Goal: Task Accomplishment & Management: Manage account settings

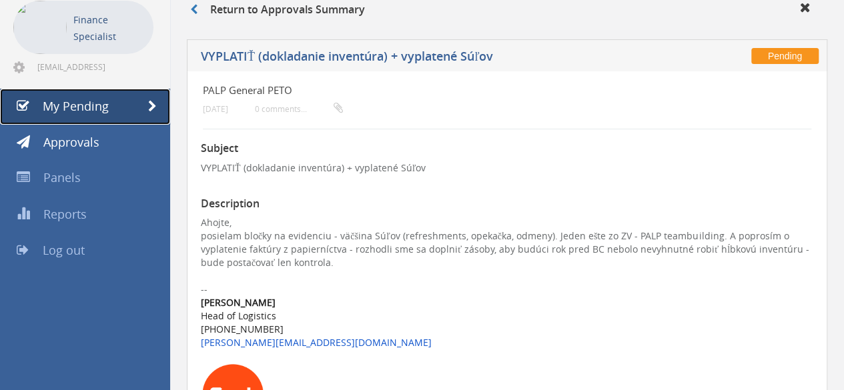
click at [88, 109] on span "My Pending" at bounding box center [76, 106] width 66 height 16
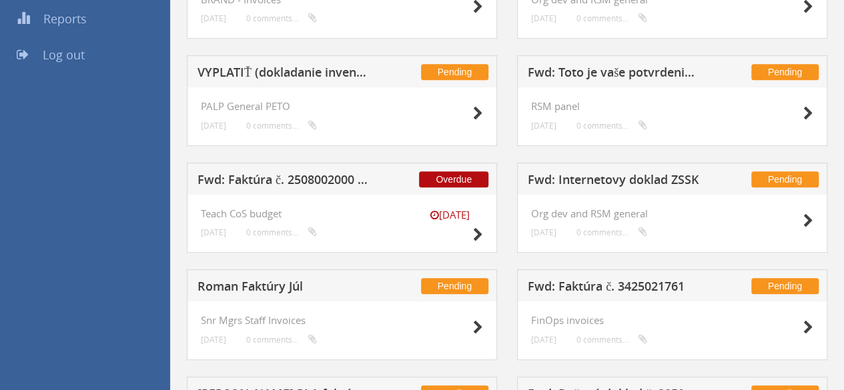
scroll to position [246, 0]
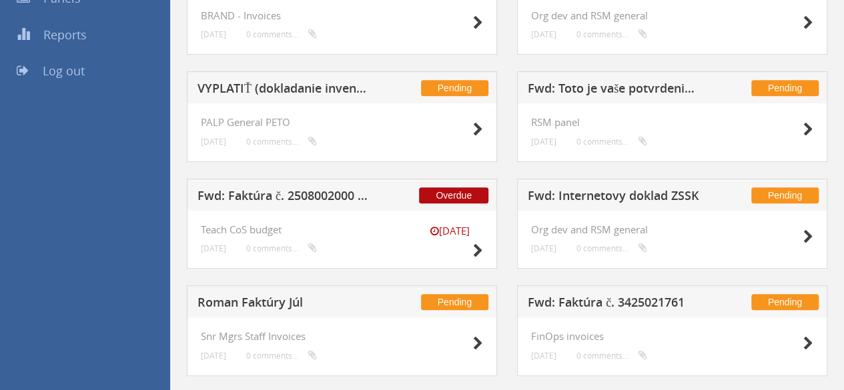
click at [586, 195] on h5 "Fwd: Internetovy doklad ZSSK" at bounding box center [613, 197] width 173 height 17
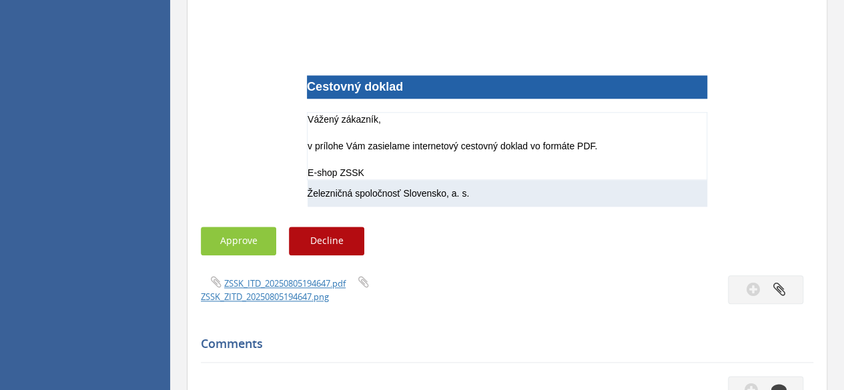
scroll to position [612, 0]
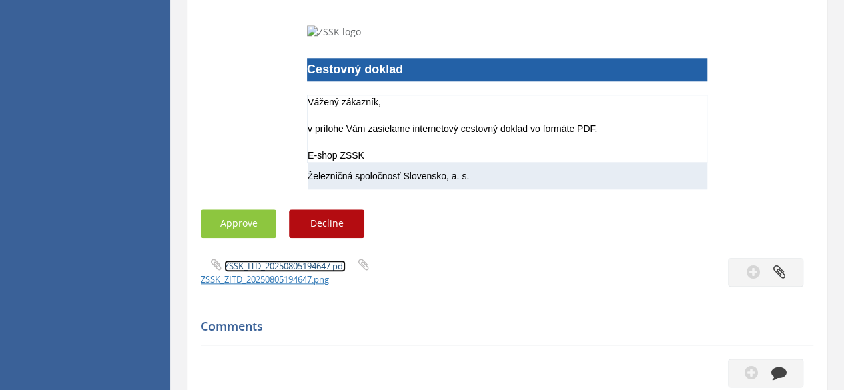
click at [277, 264] on link "ZSSK_ITD_20250805194647.pdf" at bounding box center [284, 266] width 121 height 12
click at [272, 278] on link "ZSSK_ZITD_20250805194647.png" at bounding box center [265, 279] width 128 height 12
click at [488, 281] on div "ZSSK_ITD_20250805194647.pdf ZSSK_ZITD_20250805194647.png" at bounding box center [349, 272] width 316 height 28
click at [245, 226] on button "Approve" at bounding box center [238, 223] width 75 height 29
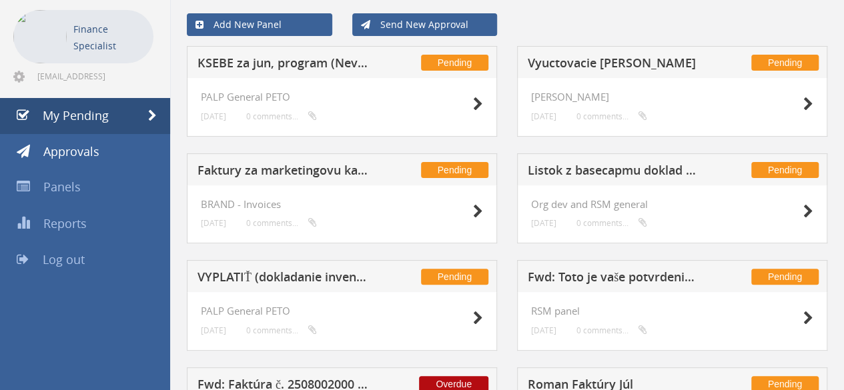
scroll to position [47, 0]
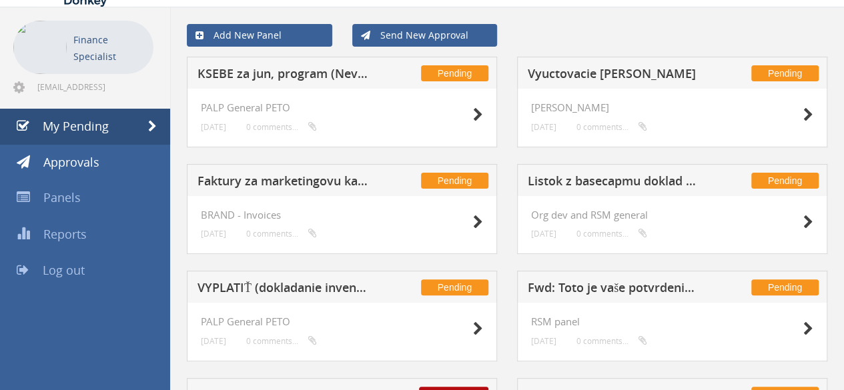
click at [637, 188] on h5 "Listok z basecapmu doklad ZSSK" at bounding box center [613, 183] width 173 height 17
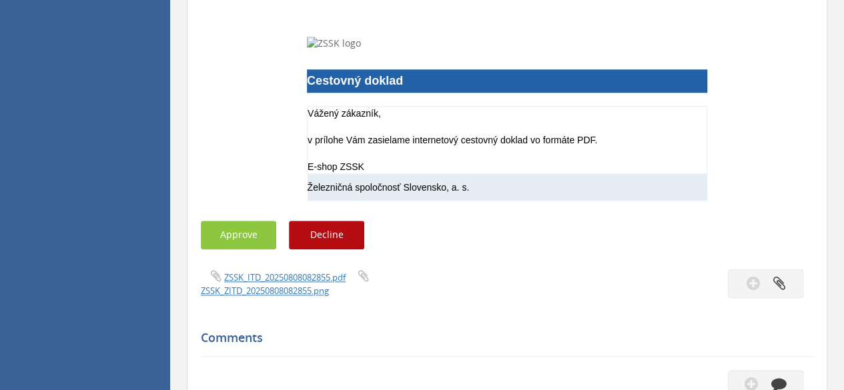
scroll to position [647, 0]
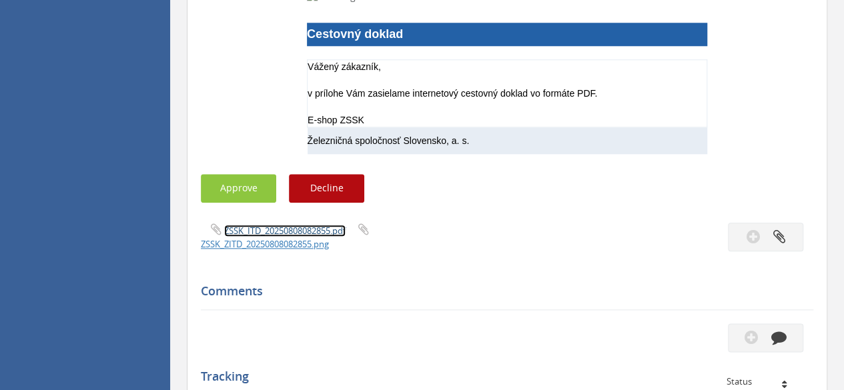
click at [295, 231] on link "ZSSK_ITD_20250808082855.pdf" at bounding box center [284, 231] width 121 height 12
click at [251, 197] on button "Approve" at bounding box center [238, 188] width 75 height 29
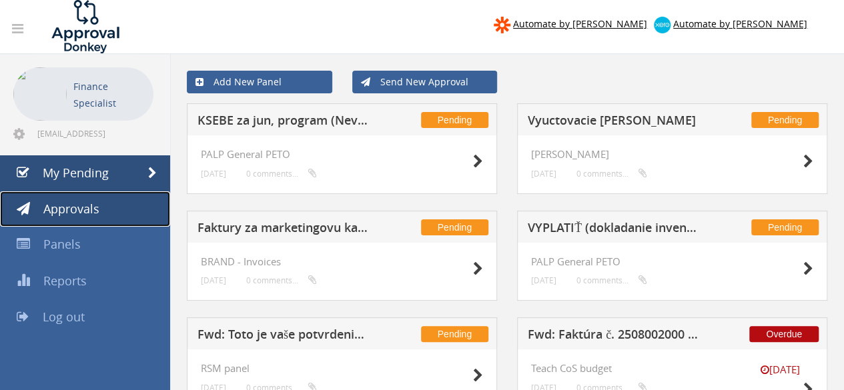
click at [83, 211] on span "Approvals" at bounding box center [71, 209] width 56 height 16
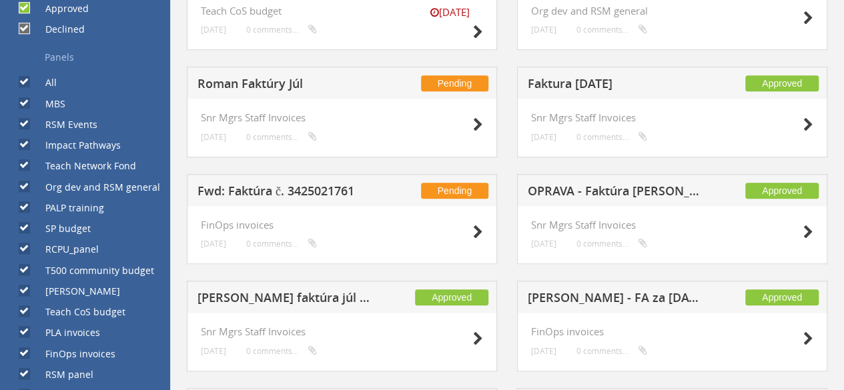
scroll to position [393, 0]
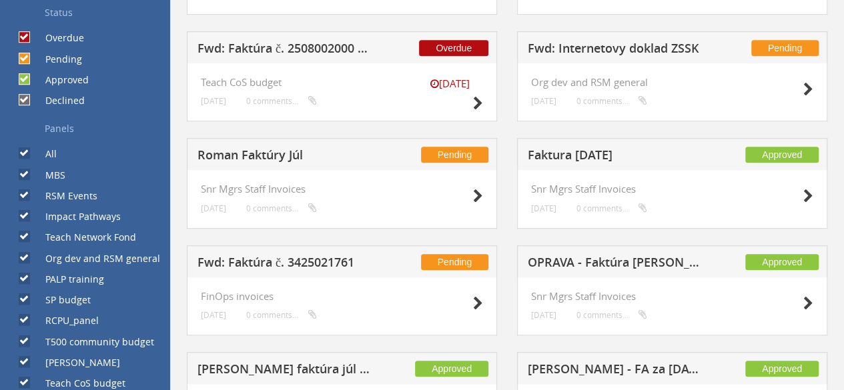
click at [21, 152] on input "All" at bounding box center [23, 153] width 9 height 9
checkbox input "false"
click at [17, 171] on div "MBS" at bounding box center [32, 171] width 65 height 21
click at [23, 195] on input "RSM Events" at bounding box center [23, 195] width 9 height 9
checkbox input "false"
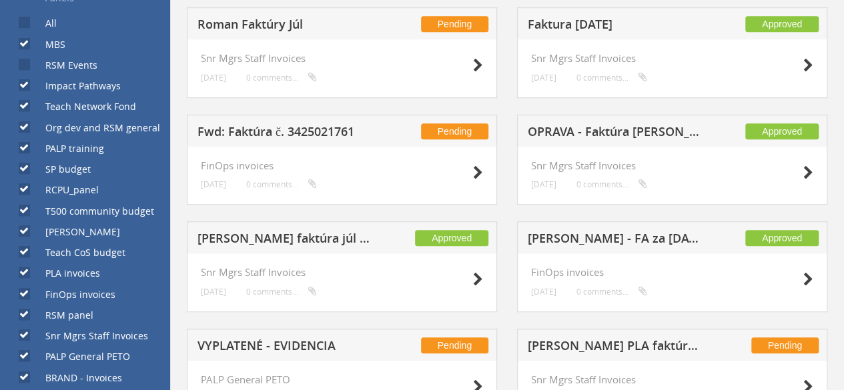
scroll to position [527, 0]
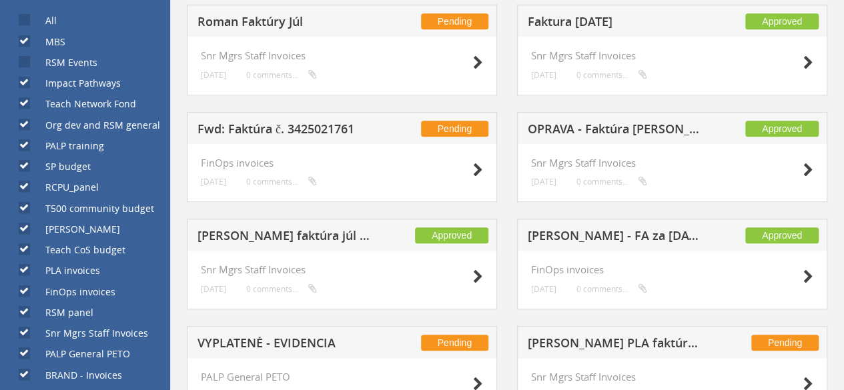
click at [32, 187] on label "RCPU_panel" at bounding box center [65, 187] width 67 height 13
click at [27, 187] on input "RCPU_panel" at bounding box center [23, 187] width 9 height 9
checkbox input "false"
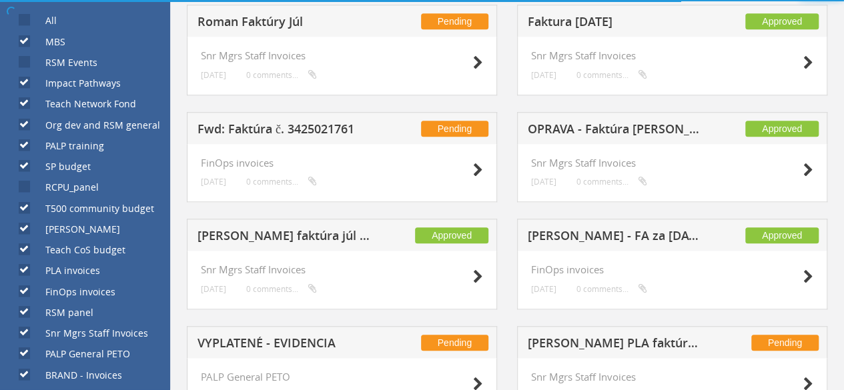
click at [25, 167] on input "SP budget" at bounding box center [23, 166] width 9 height 9
checkbox input "false"
click at [25, 146] on input "PALP training" at bounding box center [23, 145] width 9 height 9
checkbox input "false"
click at [22, 129] on input "Org dev and RSM general" at bounding box center [23, 124] width 9 height 9
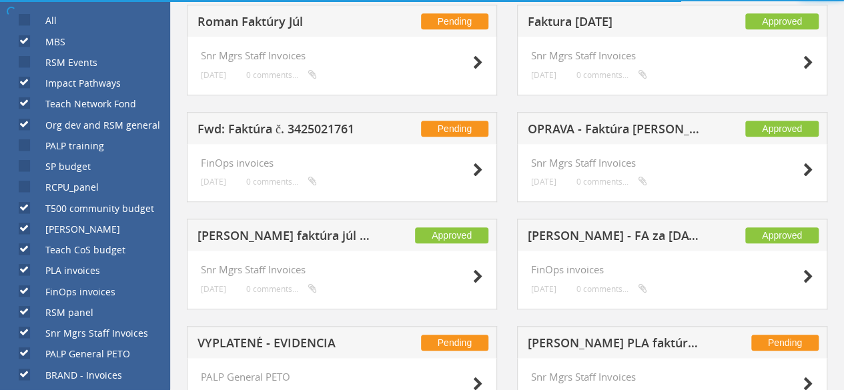
checkbox input "false"
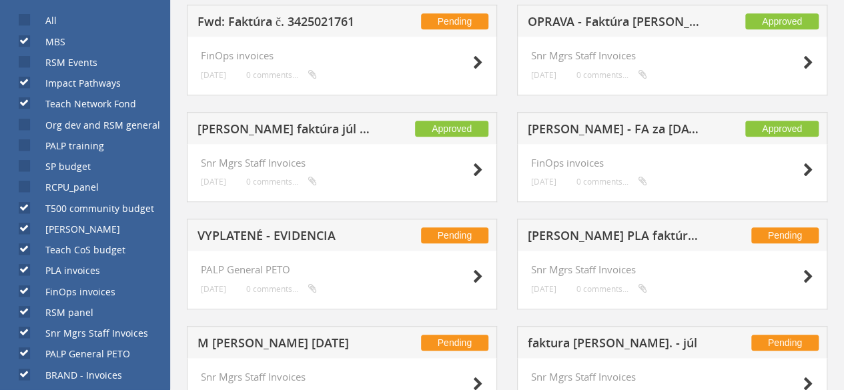
click at [27, 104] on input "Teach Network Fond" at bounding box center [23, 103] width 9 height 9
checkbox input "false"
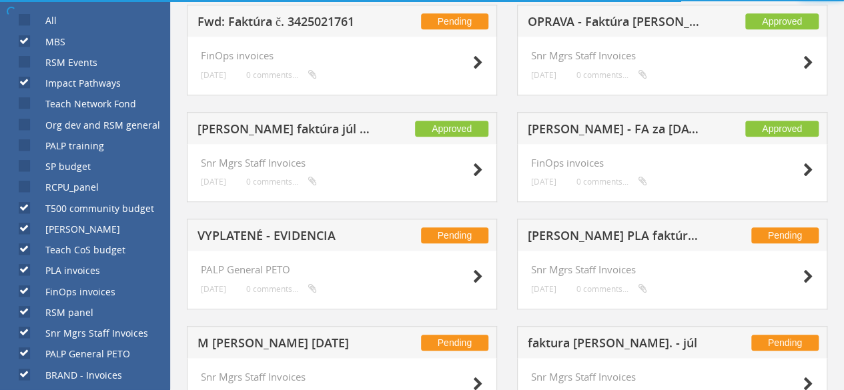
click at [24, 84] on input "Impact Pathways" at bounding box center [23, 83] width 9 height 9
checkbox input "false"
click at [23, 0] on div at bounding box center [422, 0] width 844 height 0
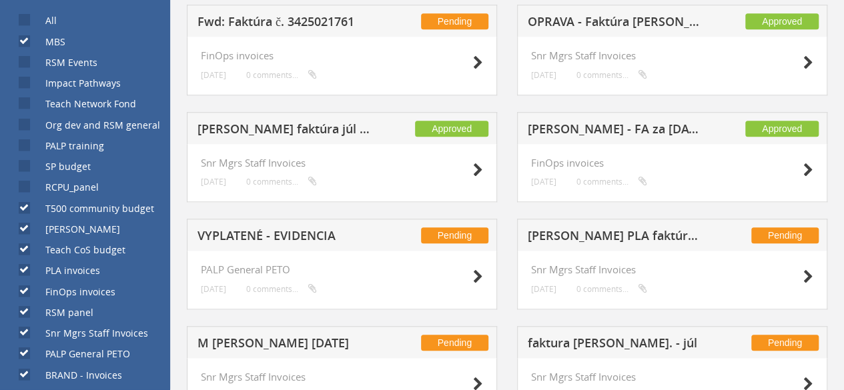
click at [22, 44] on input "MBS" at bounding box center [23, 41] width 9 height 9
checkbox input "false"
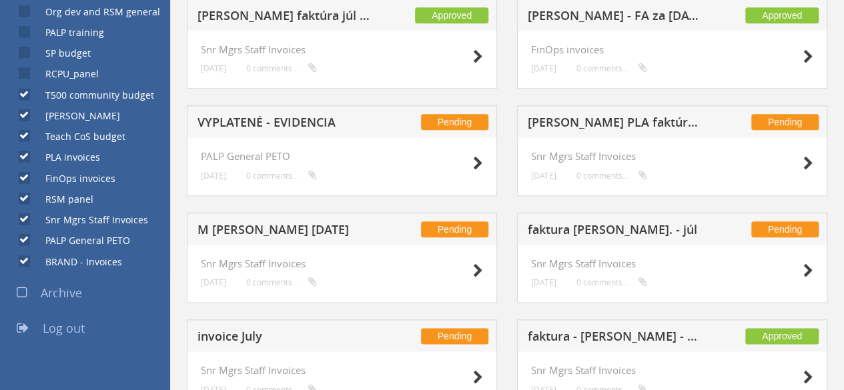
click at [24, 261] on input "BRAND - Invoices" at bounding box center [23, 261] width 9 height 9
checkbox input "false"
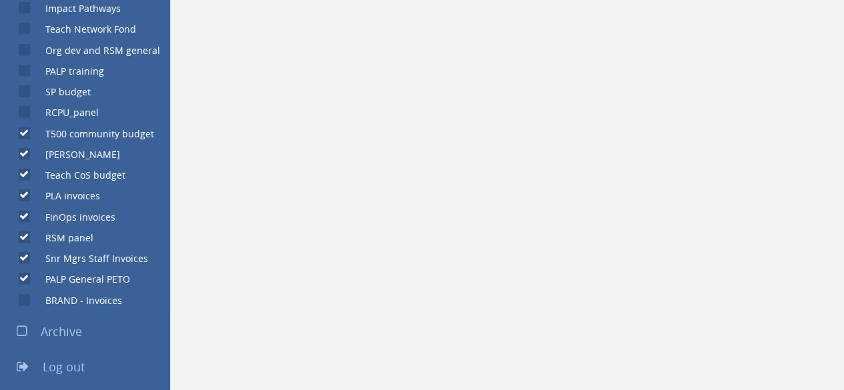
scroll to position [601, 0]
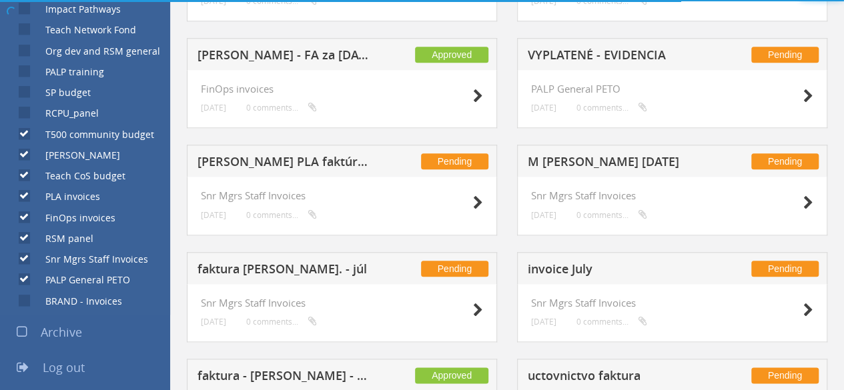
click at [24, 263] on input "Snr Mgrs Staff Invoices" at bounding box center [23, 259] width 9 height 9
checkbox input "false"
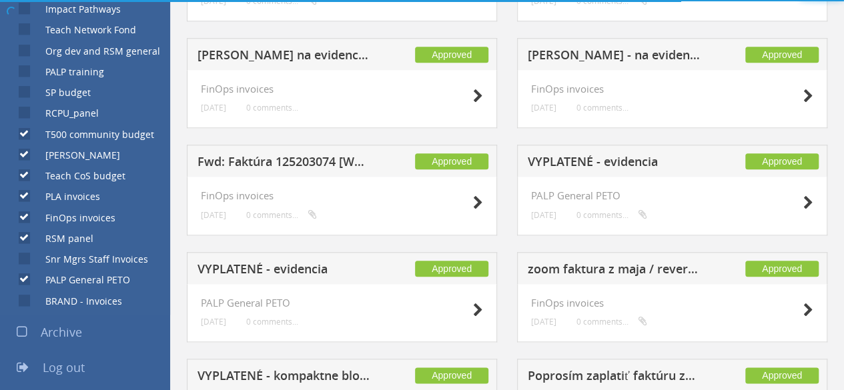
click at [27, 237] on input "RSM panel" at bounding box center [23, 238] width 9 height 9
checkbox input "false"
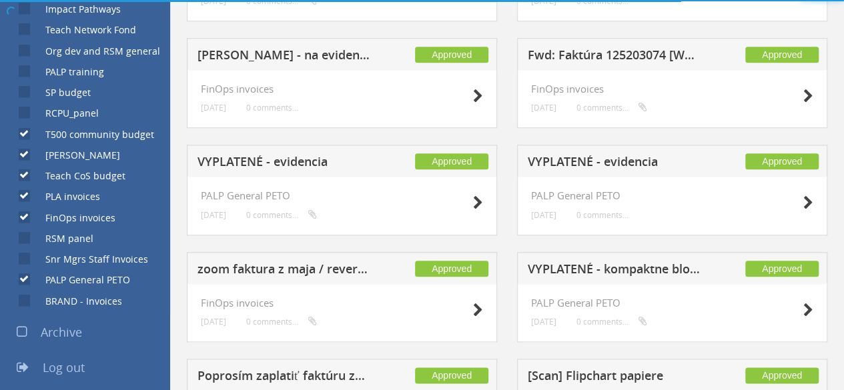
click at [25, 283] on input "PALP General PETO" at bounding box center [23, 279] width 9 height 9
checkbox input "false"
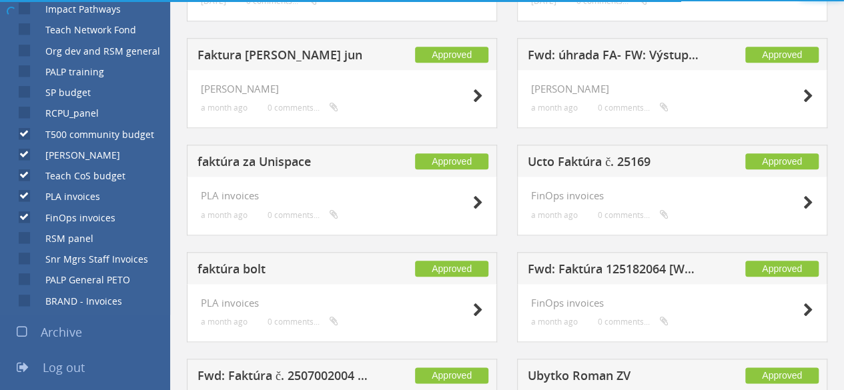
click at [27, 219] on input "FinOps invoices" at bounding box center [23, 217] width 9 height 9
checkbox input "false"
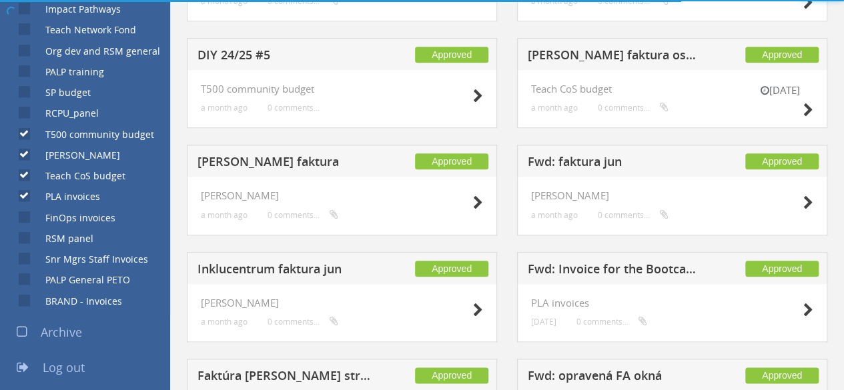
click at [24, 199] on input "PLA invoices" at bounding box center [23, 196] width 9 height 9
checkbox input "false"
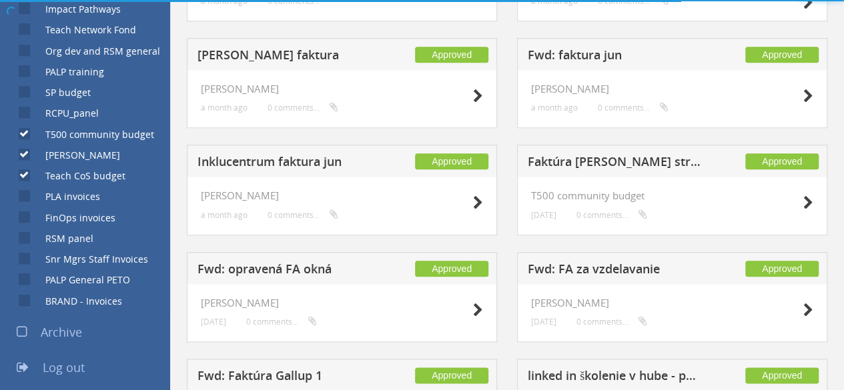
click at [21, 0] on div at bounding box center [422, 0] width 844 height 0
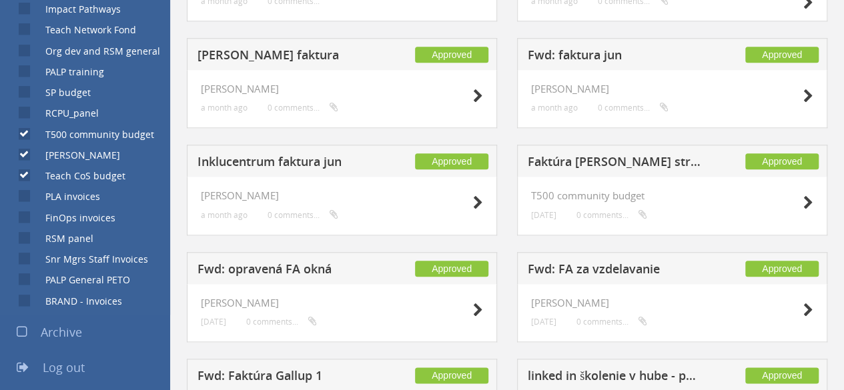
click at [27, 157] on input "[PERSON_NAME]" at bounding box center [23, 155] width 9 height 9
checkbox input "false"
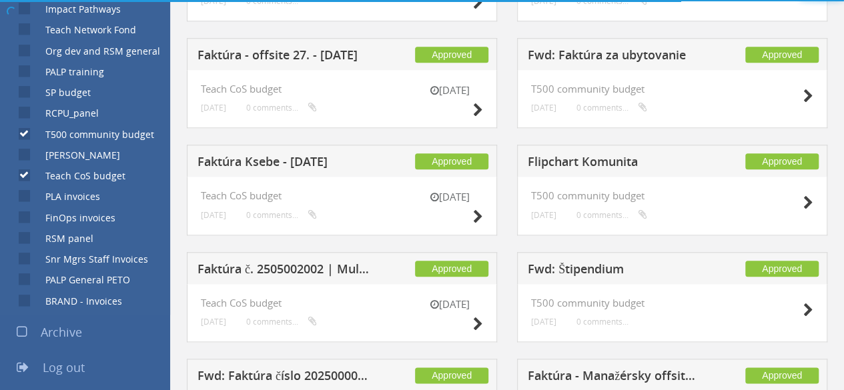
click at [23, 175] on input "Teach CoS budget" at bounding box center [23, 175] width 9 height 9
checkbox input "false"
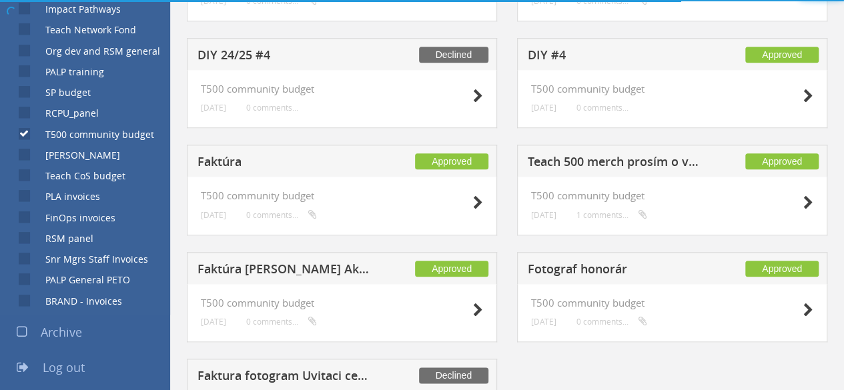
click at [21, 135] on input "T500 community budget" at bounding box center [23, 133] width 9 height 9
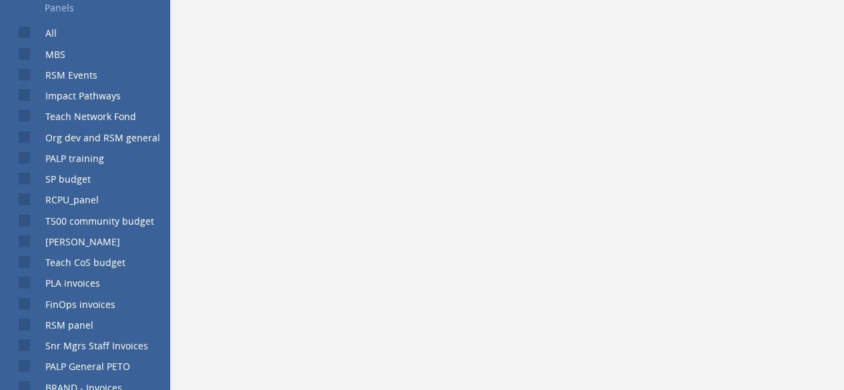
scroll to position [534, 0]
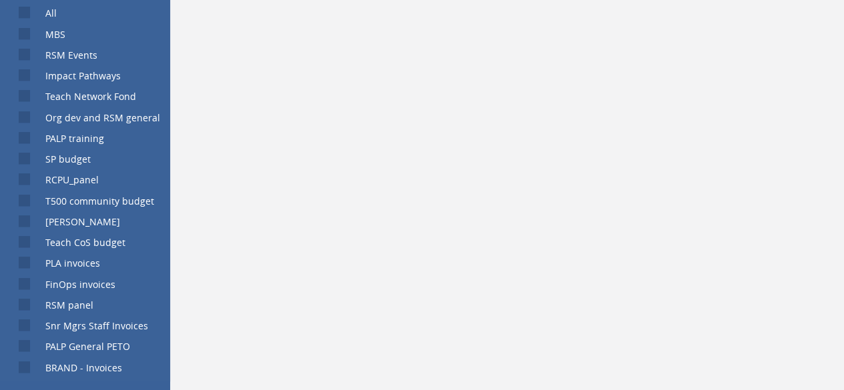
click at [32, 204] on label "T500 community budget" at bounding box center [93, 201] width 122 height 13
click at [27, 204] on input "T500 community budget" at bounding box center [23, 200] width 9 height 9
checkbox input "true"
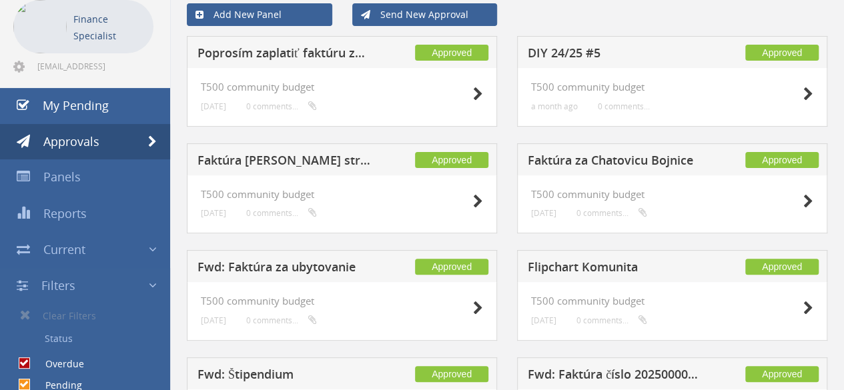
scroll to position [1, 0]
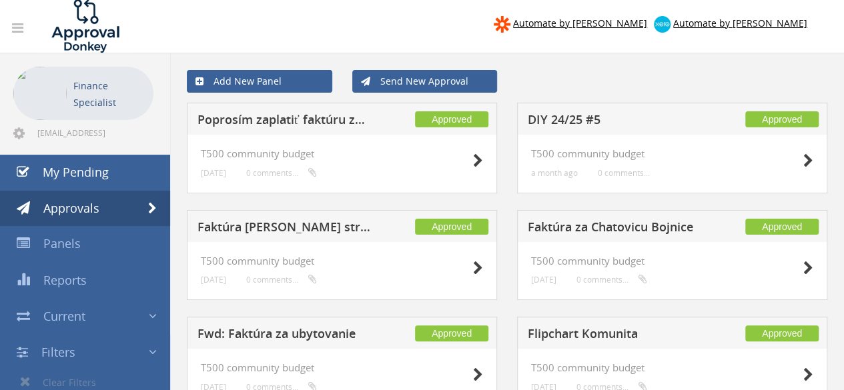
click at [265, 125] on h5 "Poprosím zaplatiť faktúru za ubytovanie - záverečná reflexia" at bounding box center [283, 121] width 173 height 17
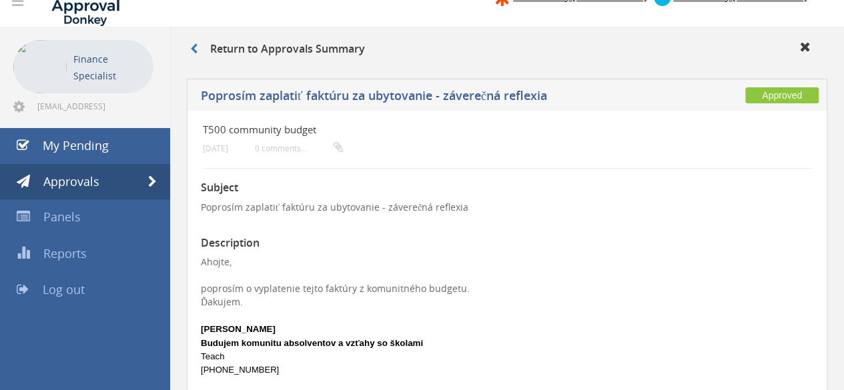
scroll to position [1, 0]
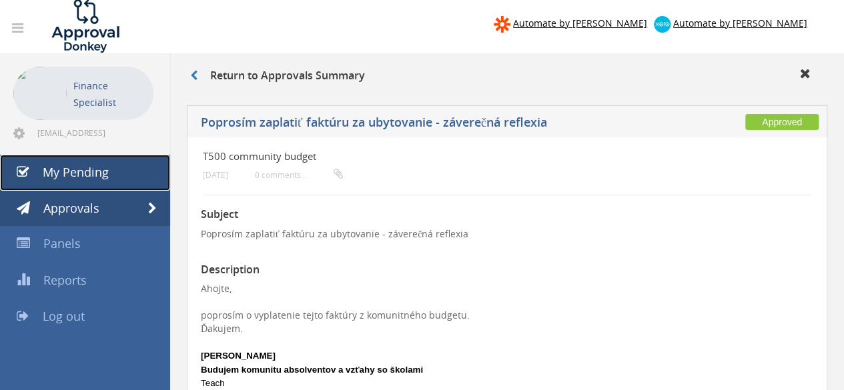
click at [78, 161] on link "My Pending" at bounding box center [85, 173] width 170 height 36
